Goal: Transaction & Acquisition: Book appointment/travel/reservation

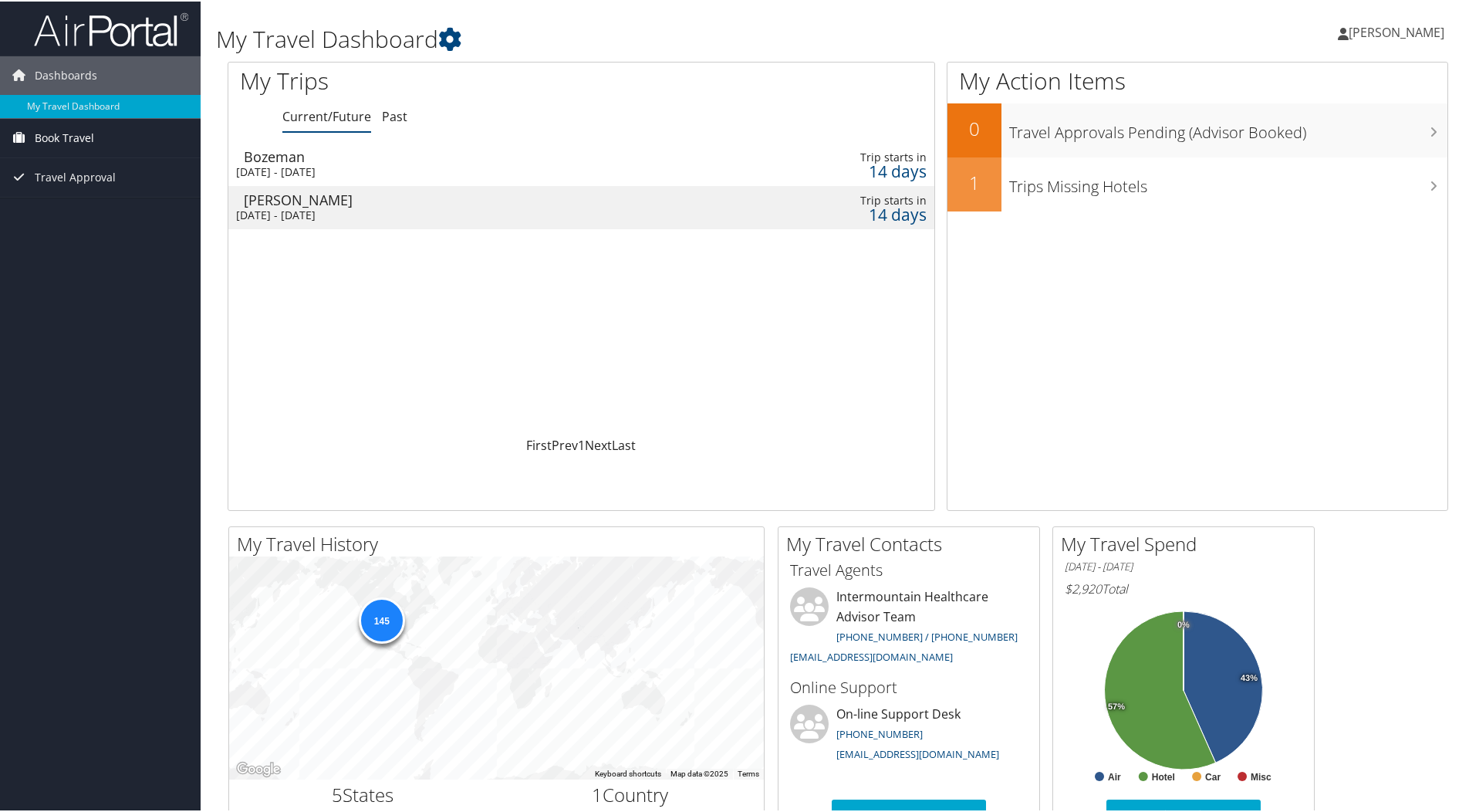
click at [40, 130] on span "Book Travel" at bounding box center [64, 136] width 59 height 39
click at [68, 184] on link "Book/Manage Online Trips" at bounding box center [100, 191] width 201 height 23
